Goal: Information Seeking & Learning: Learn about a topic

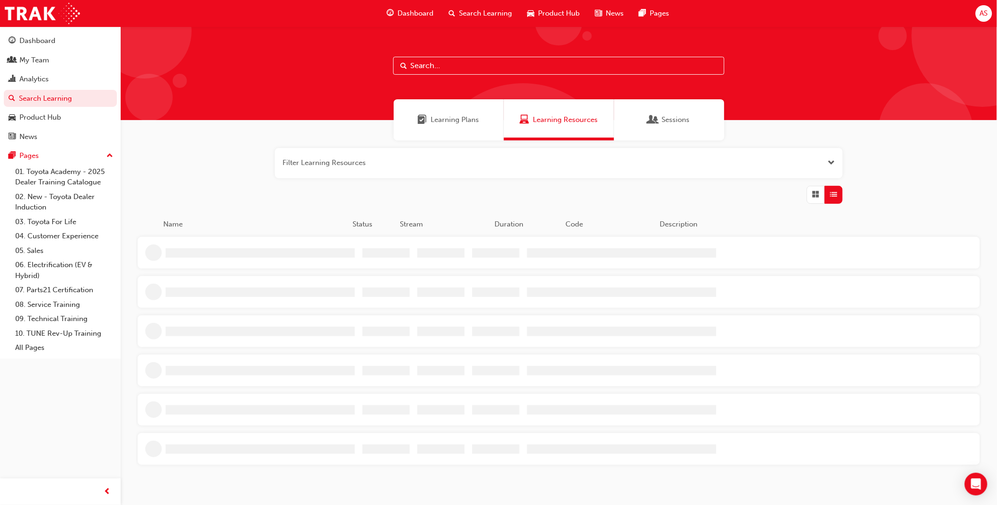
click at [497, 62] on input "text" at bounding box center [558, 66] width 331 height 18
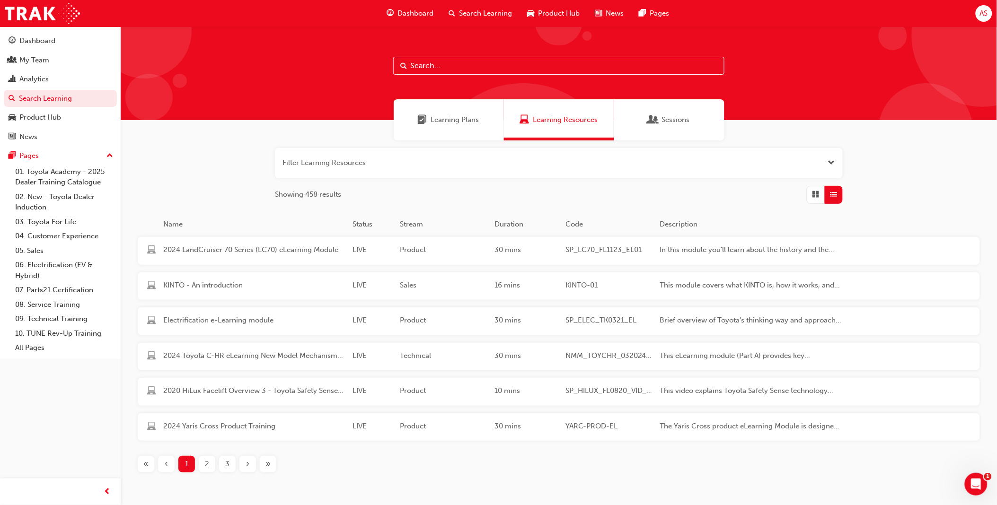
paste input "1. OWAF' Pathway to Purchase"
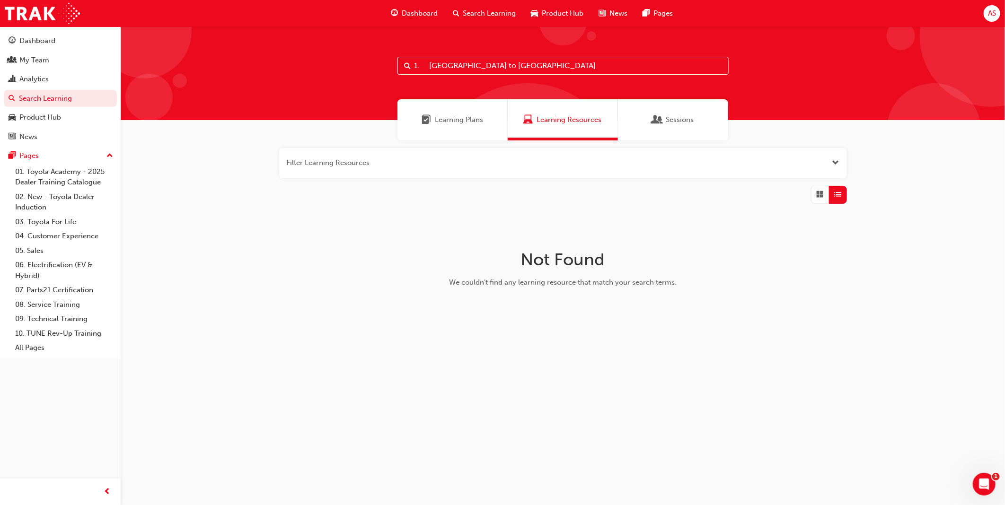
click at [431, 65] on input "1. OWAF' Pathway to Purchase" at bounding box center [562, 66] width 331 height 18
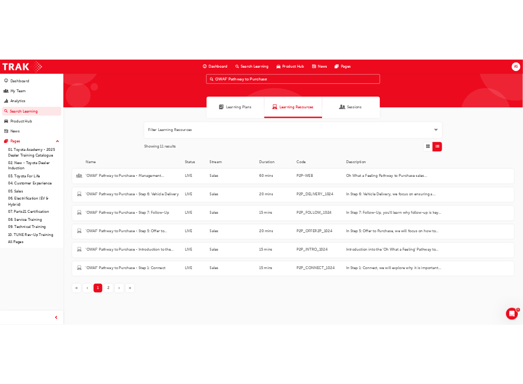
scroll to position [44, 0]
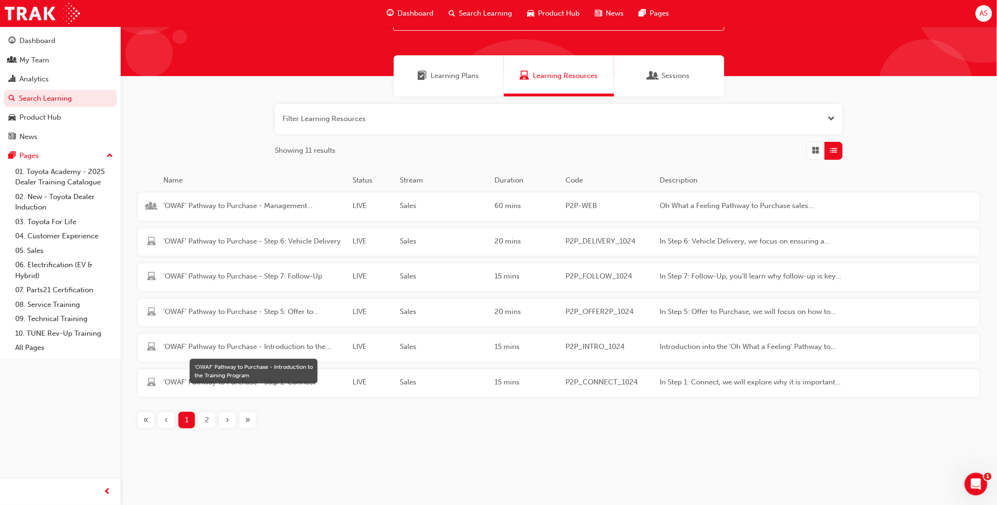
type input "OWAF' Pathway to Purchase"
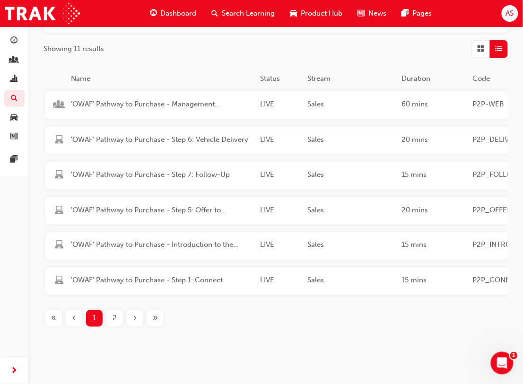
scroll to position [174, 0]
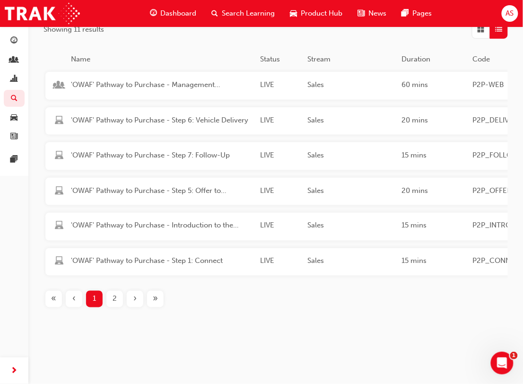
click at [111, 294] on div "2" at bounding box center [114, 299] width 17 height 17
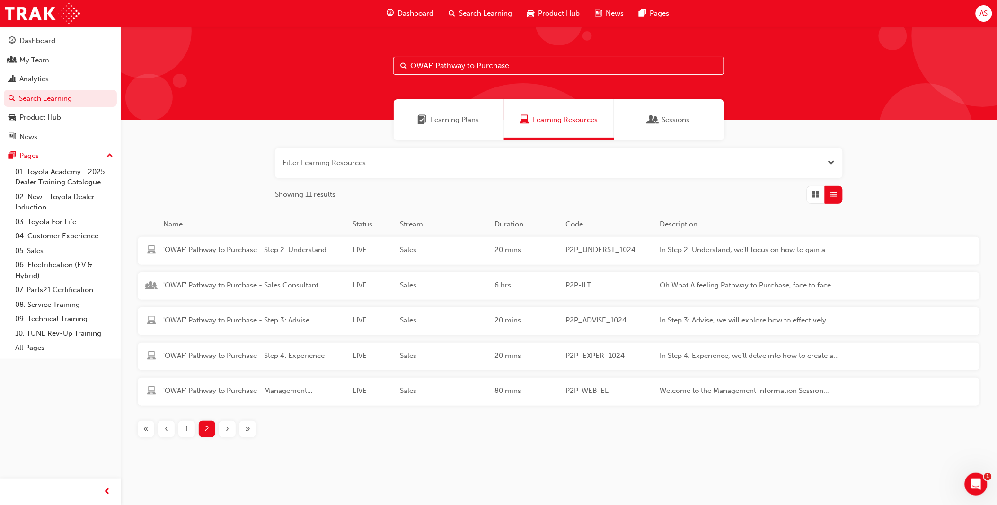
click at [185, 428] on span "1" at bounding box center [186, 429] width 3 height 11
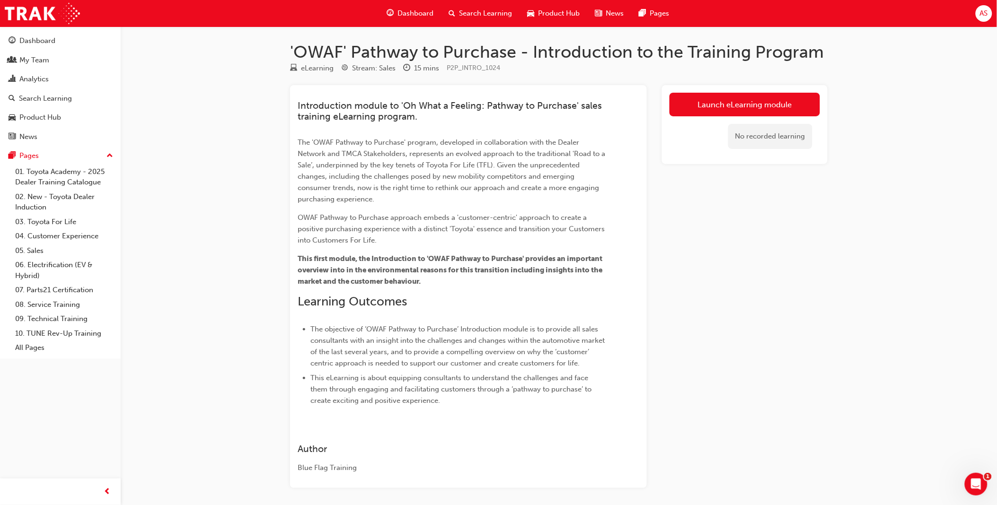
click at [815, 352] on div "Launch eLearning module No recorded learning" at bounding box center [745, 286] width 166 height 403
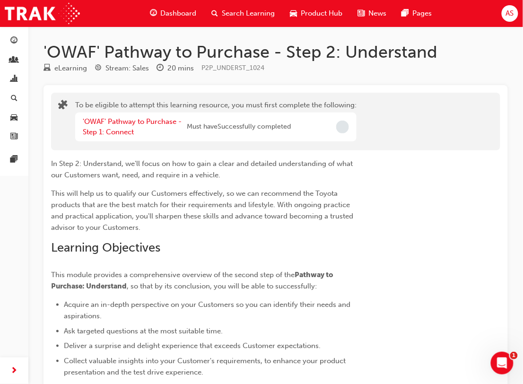
click at [178, 261] on div "In Step 2: Understand, we'll focus on how to gain a clear and detailed understa…" at bounding box center [205, 268] width 308 height 220
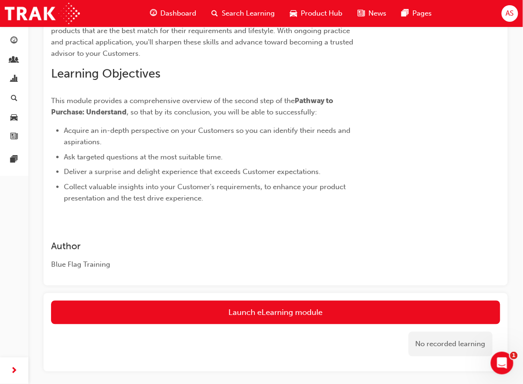
scroll to position [210, 0]
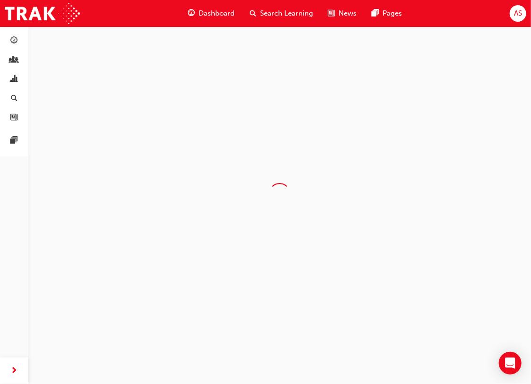
click at [178, 285] on div at bounding box center [279, 193] width 503 height 334
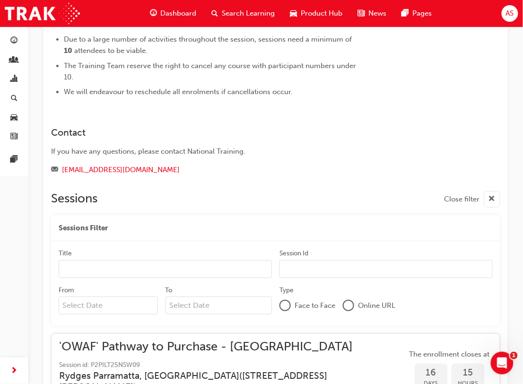
scroll to position [778, 0]
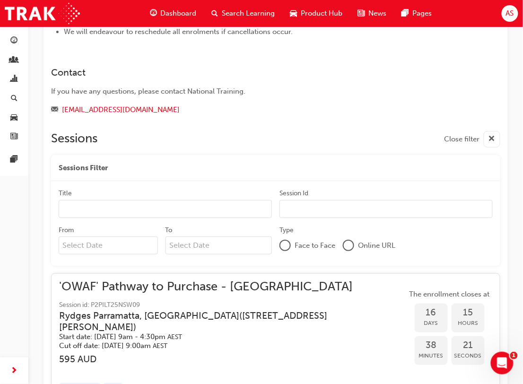
click at [49, 278] on div "Overview 'Oh, what a Feeling: Pathway to Purchase' sales training program is he…" at bounding box center [276, 267] width 465 height 1878
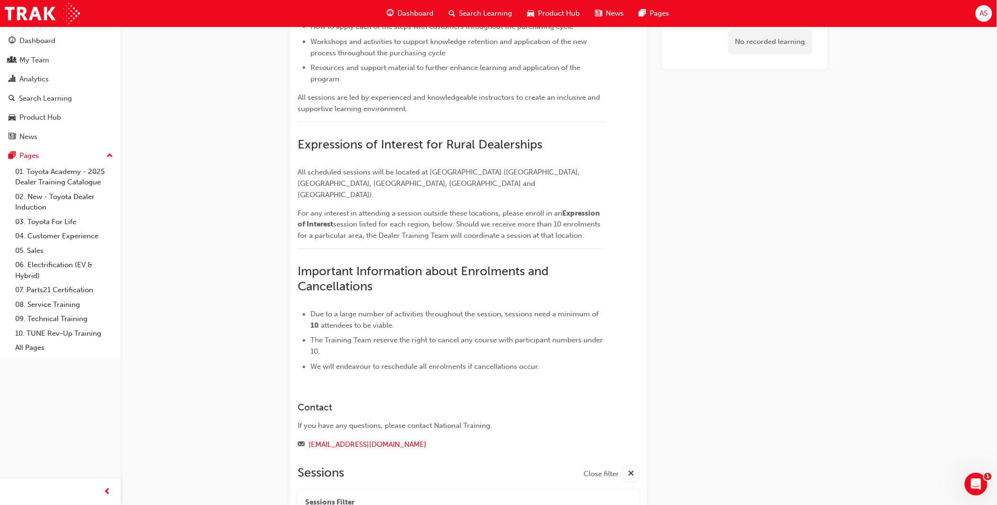
scroll to position [368, 0]
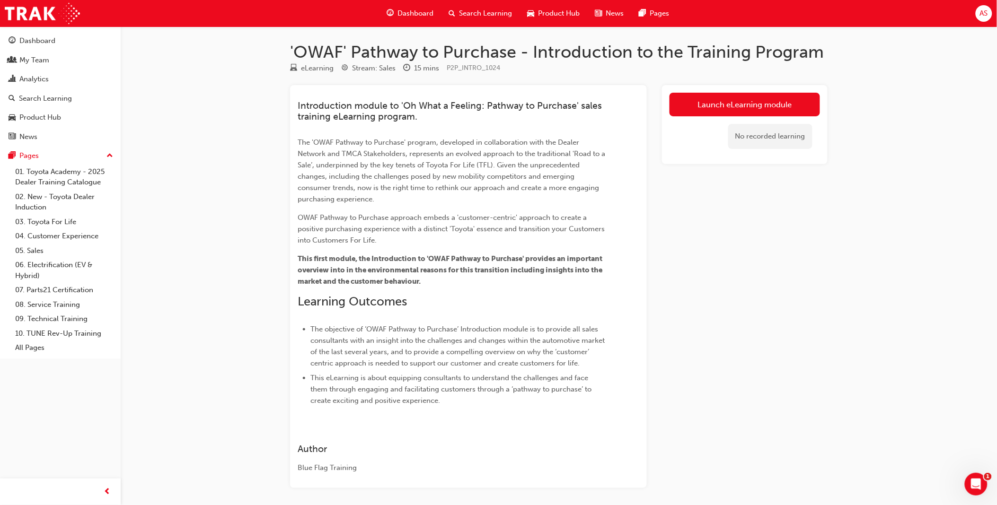
click at [233, 303] on div "'OWAF' Pathway to Purchase - Introduction to the Training Program eLearning Str…" at bounding box center [498, 271] width 997 height 542
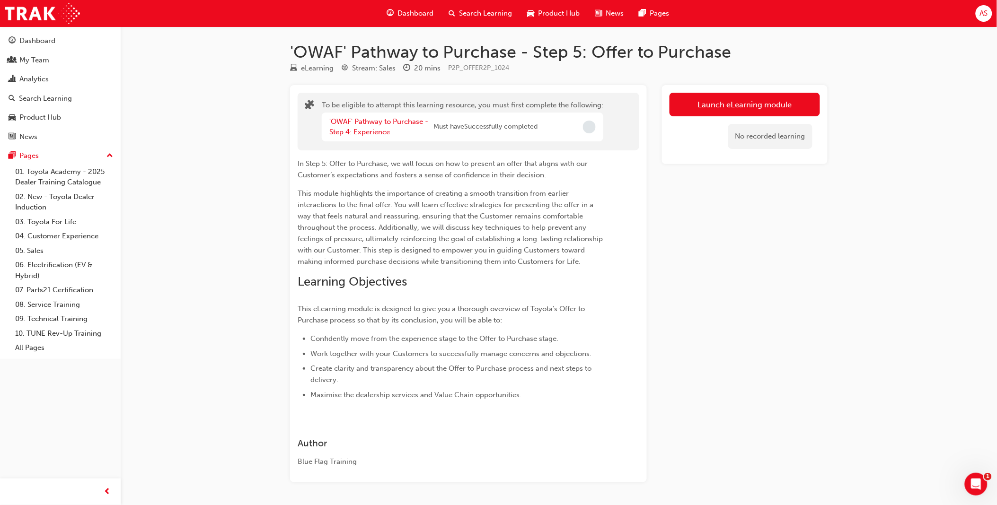
click at [150, 391] on div "'OWAF' Pathway to Purchase - Step 5: Offer to Purchase eLearning Stream: Sales …" at bounding box center [498, 268] width 997 height 537
click at [305, 8] on div "Dashboard Search Learning Product Hub News Pages AS" at bounding box center [498, 13] width 997 height 27
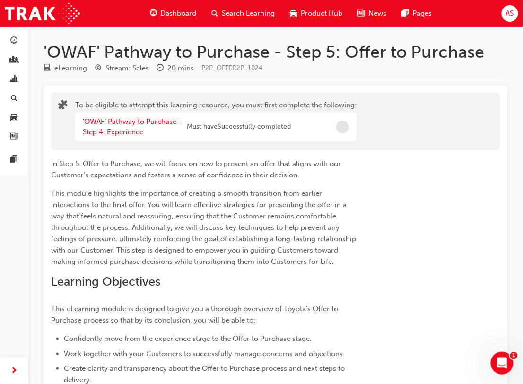
click at [484, 106] on div "To be eligible to attempt this learning resource, you must first complete the f…" at bounding box center [275, 122] width 435 height 44
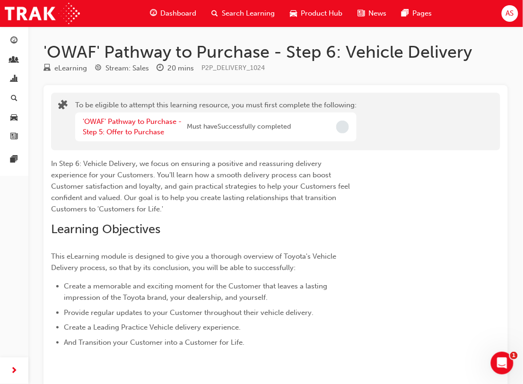
click at [488, 150] on div "In Step 6: Vehicle Delivery, we focus on ensuring a positive and reassuring del…" at bounding box center [275, 249] width 449 height 198
